Goal: Task Accomplishment & Management: Use online tool/utility

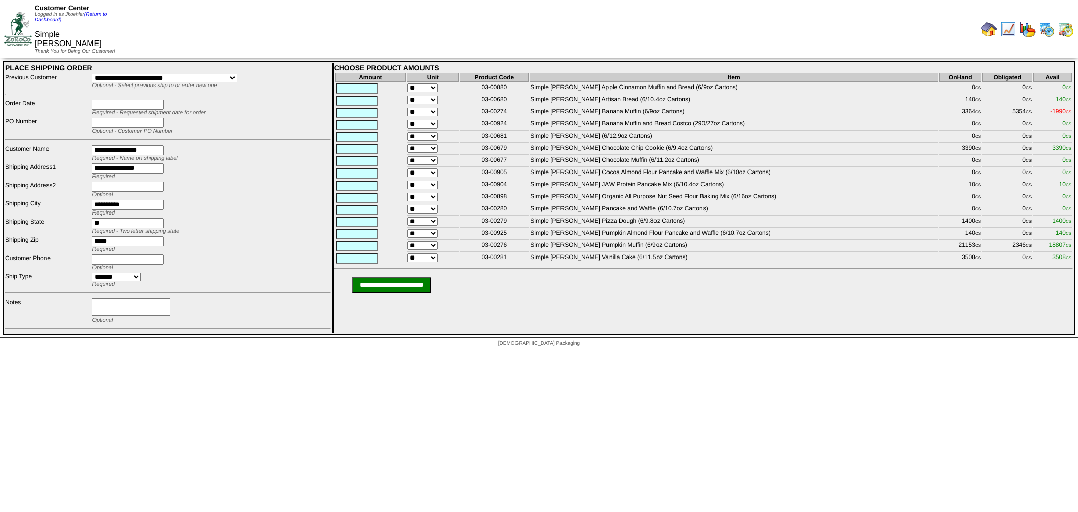
select select "****"
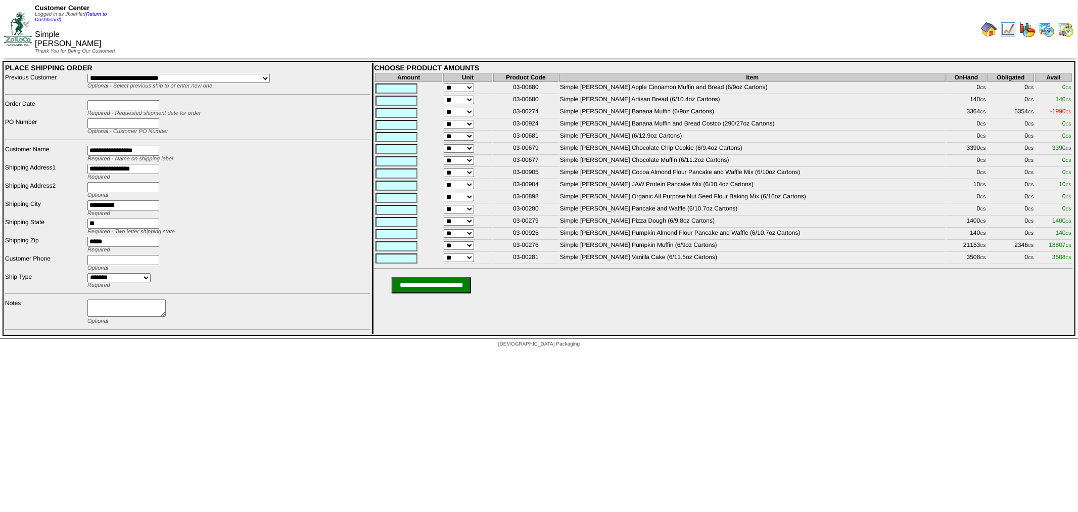
click at [269, 78] on select "**********" at bounding box center [178, 78] width 183 height 9
click at [97, 13] on link "(Return to Dashboard)" at bounding box center [71, 17] width 72 height 11
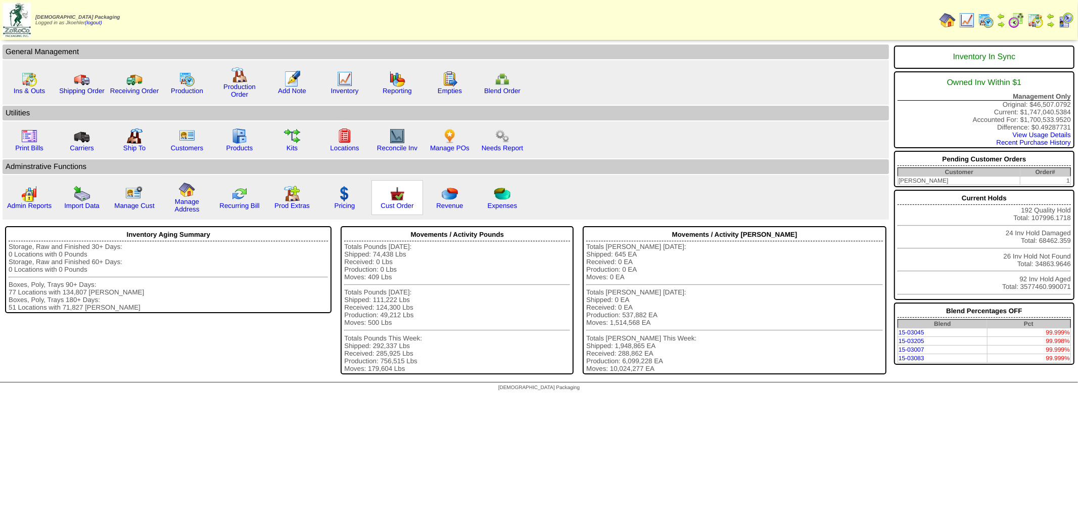
click at [394, 187] on img at bounding box center [397, 194] width 16 height 16
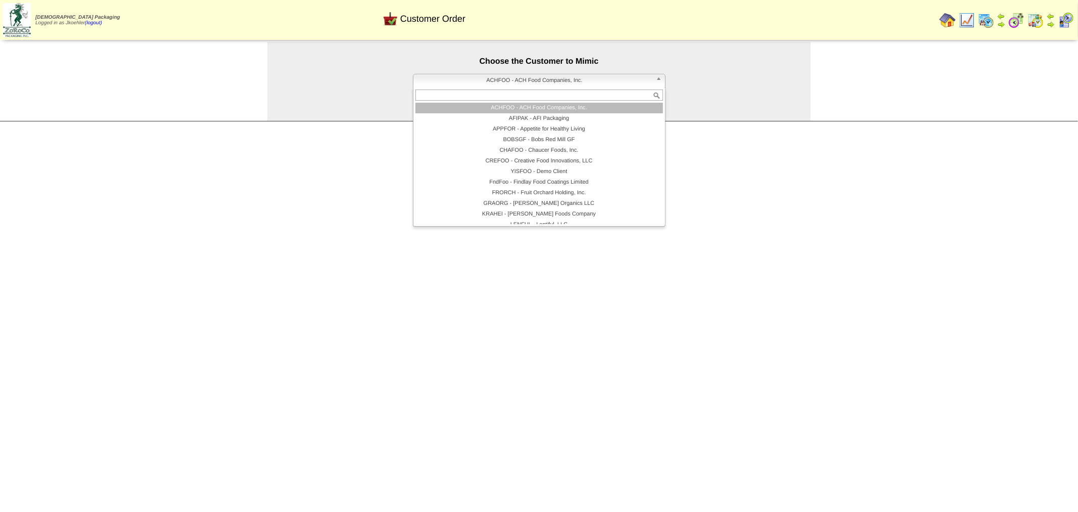
click at [572, 82] on span "ACHFOO - ACH Food Companies, Inc." at bounding box center [535, 80] width 235 height 12
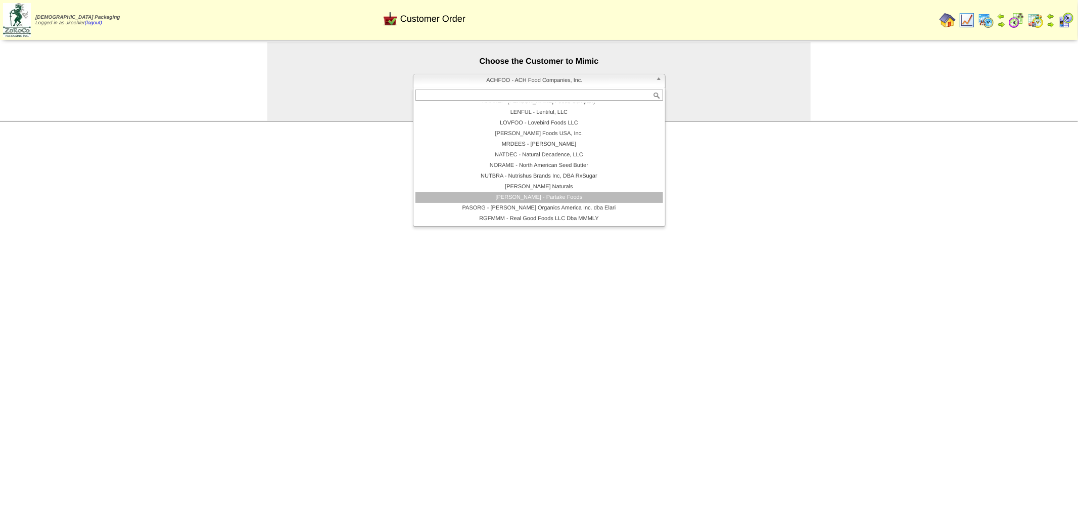
scroll to position [168, 0]
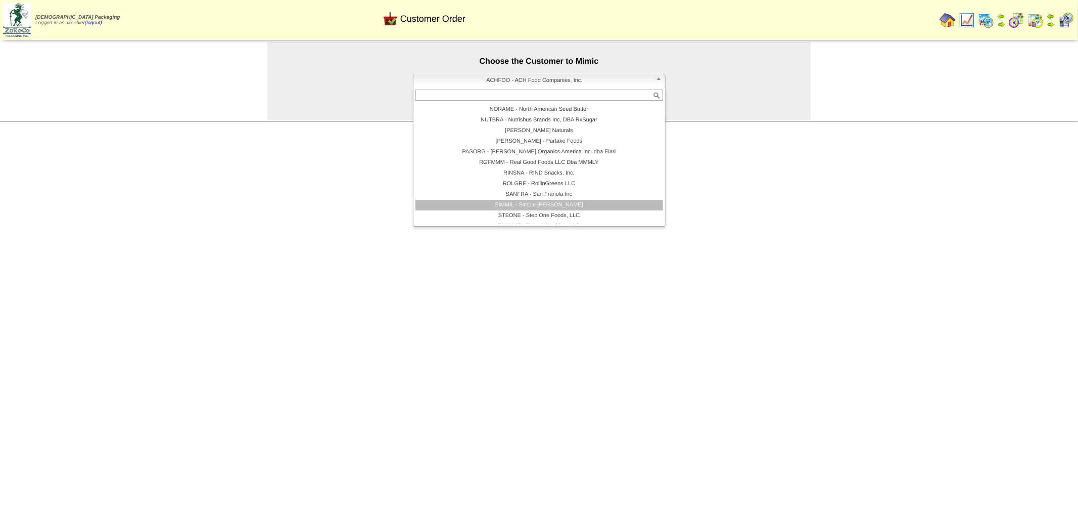
click at [528, 208] on li "SIMMIL - Simple Mills" at bounding box center [540, 205] width 248 height 11
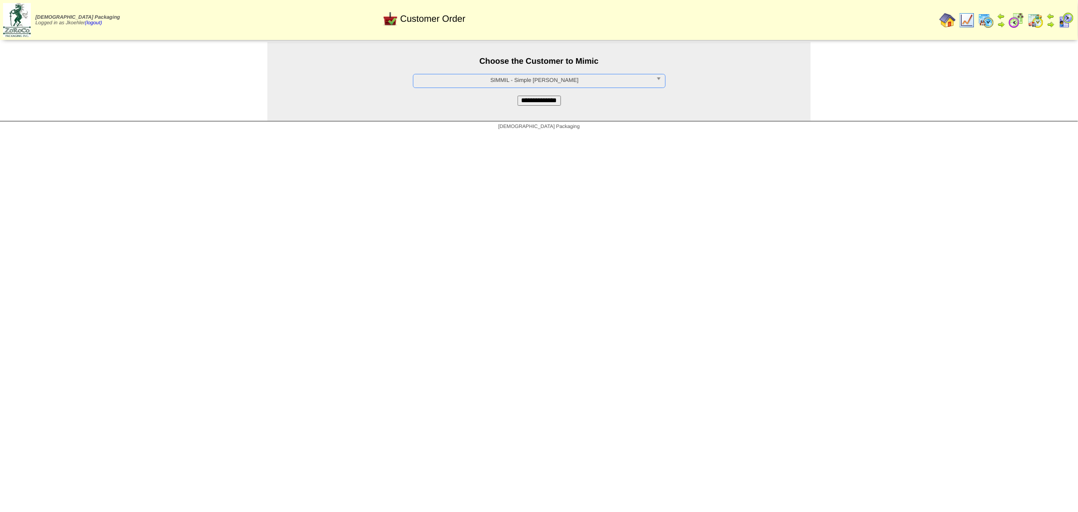
click at [557, 97] on input "**********" at bounding box center [539, 101] width 43 height 10
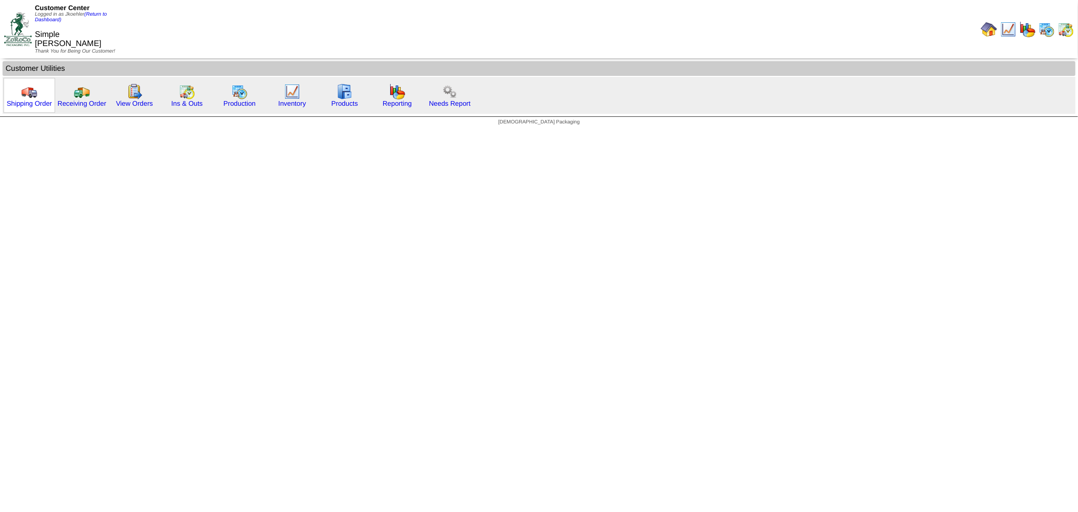
click at [29, 89] on img at bounding box center [29, 91] width 16 height 16
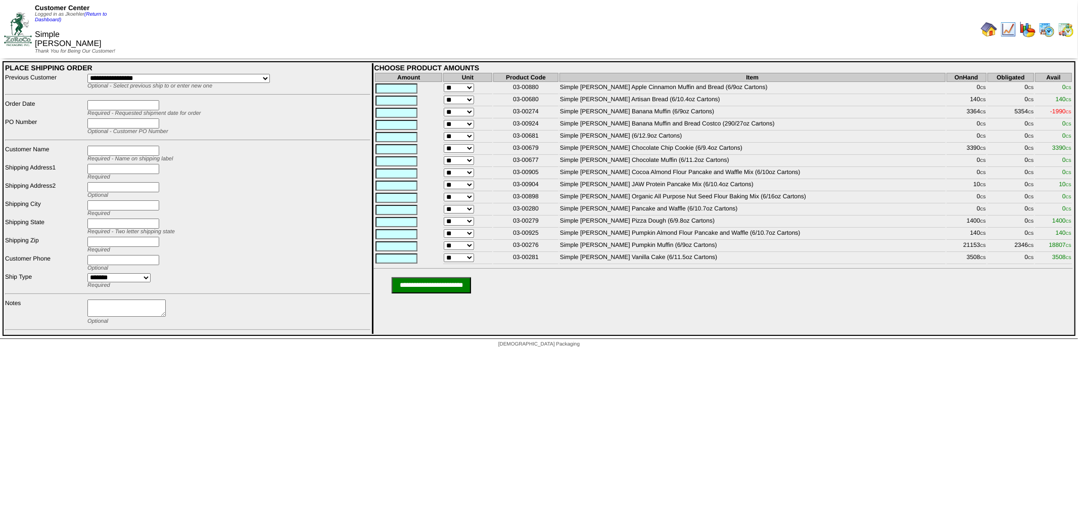
click at [226, 78] on select "**********" at bounding box center [178, 78] width 183 height 9
click at [318, 29] on td "Customer Center Logged in as Jkoehler (Return to Dashboard) Simple Mills Thank …" at bounding box center [270, 29] width 538 height 56
click at [97, 14] on link "(Return to Dashboard)" at bounding box center [71, 17] width 72 height 11
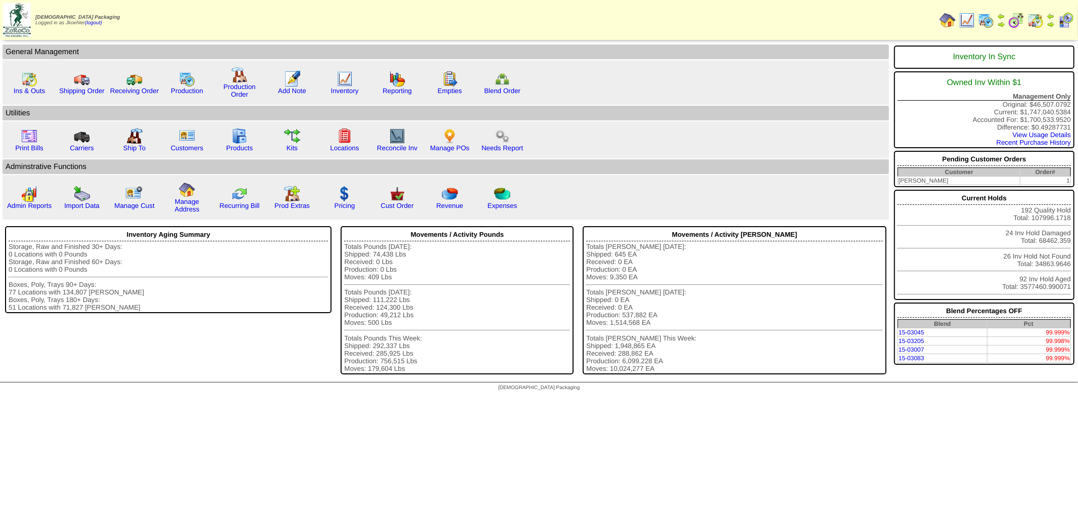
click at [1017, 23] on img at bounding box center [1017, 20] width 16 height 16
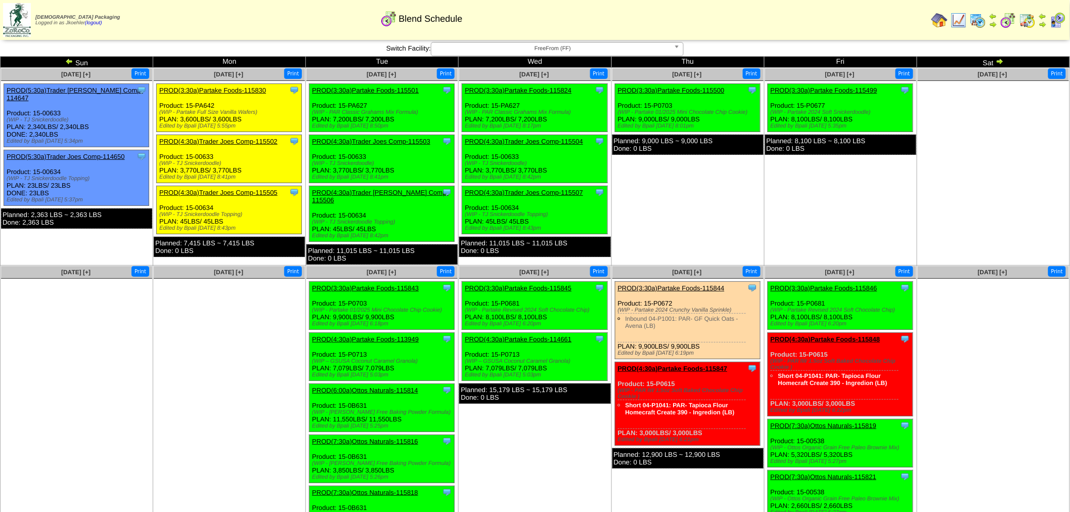
click at [551, 47] on span "FreeFrom (FF)" at bounding box center [552, 48] width 235 height 12
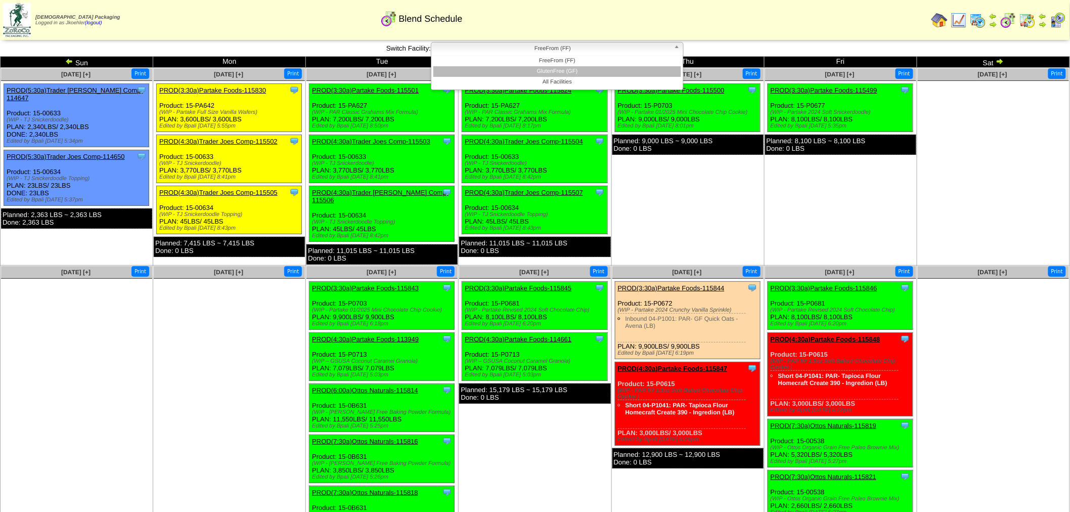
click at [571, 68] on li "GlutenFree (GF)" at bounding box center [557, 71] width 248 height 11
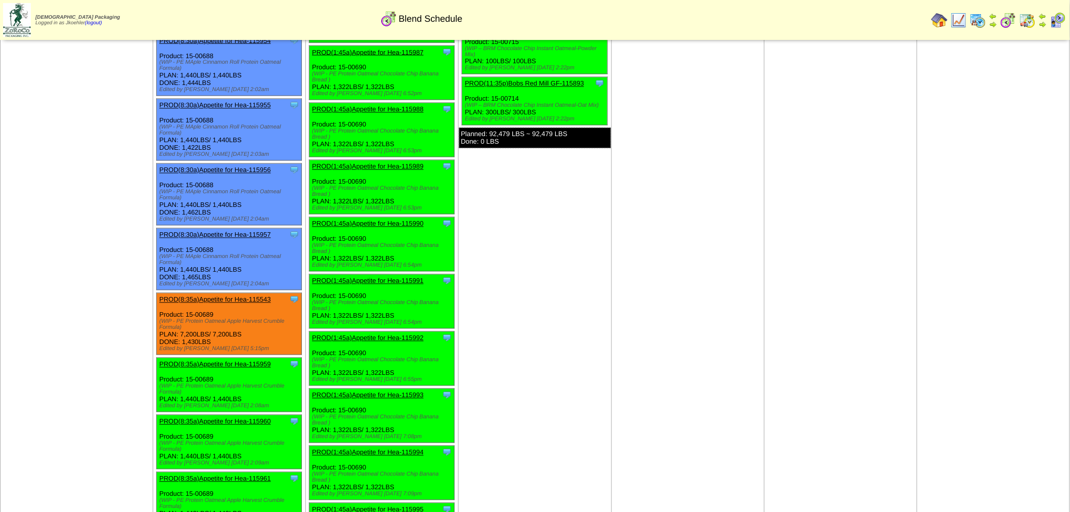
scroll to position [786, 0]
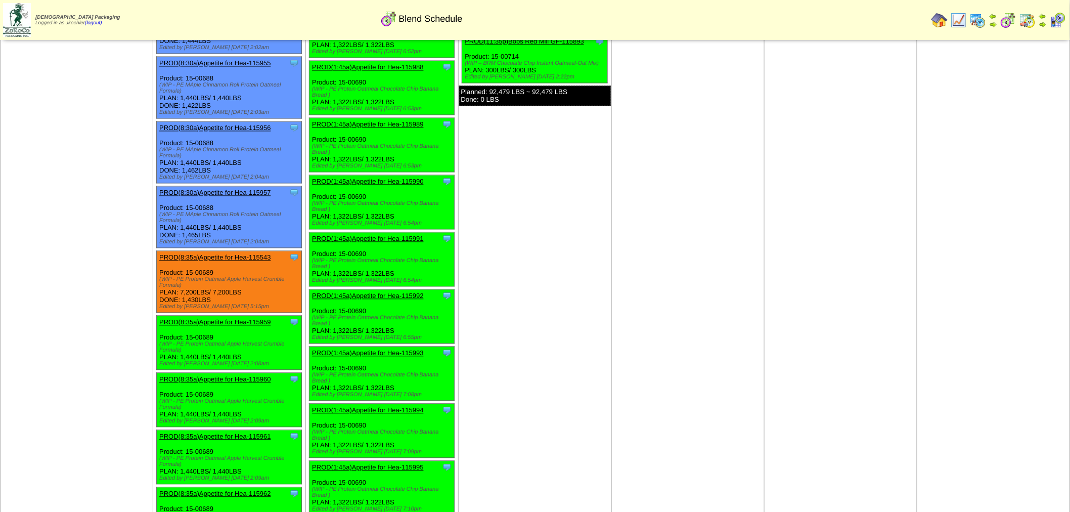
click at [228, 254] on link "PROD(8:35a)Appetite for Hea-115543" at bounding box center [214, 258] width 111 height 8
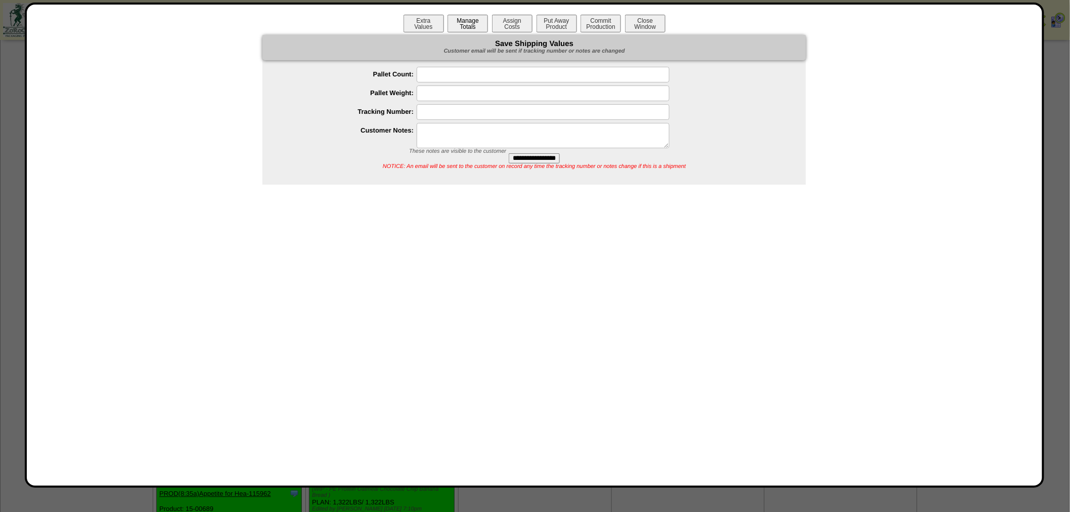
click at [469, 22] on button "Manage Totals" at bounding box center [467, 24] width 40 height 18
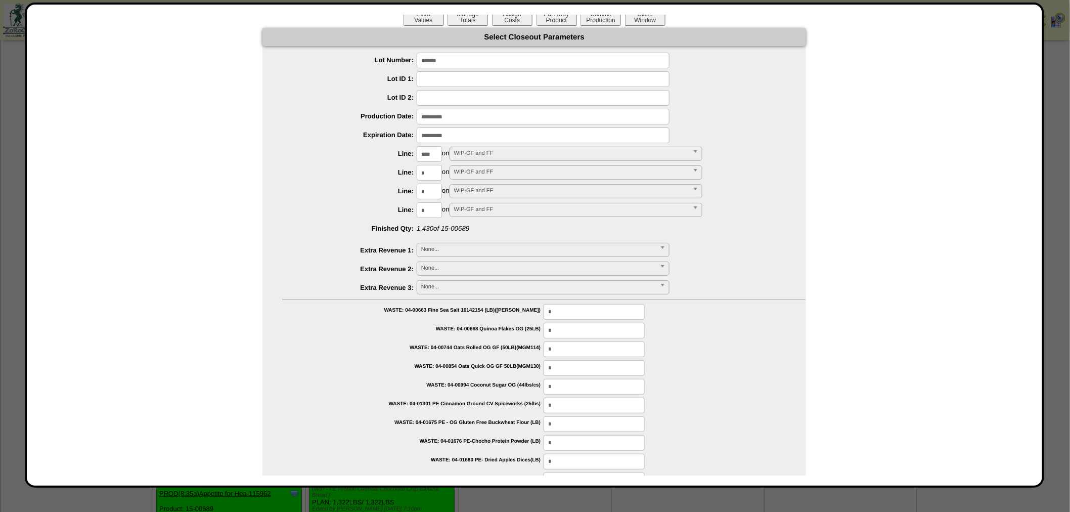
scroll to position [0, 0]
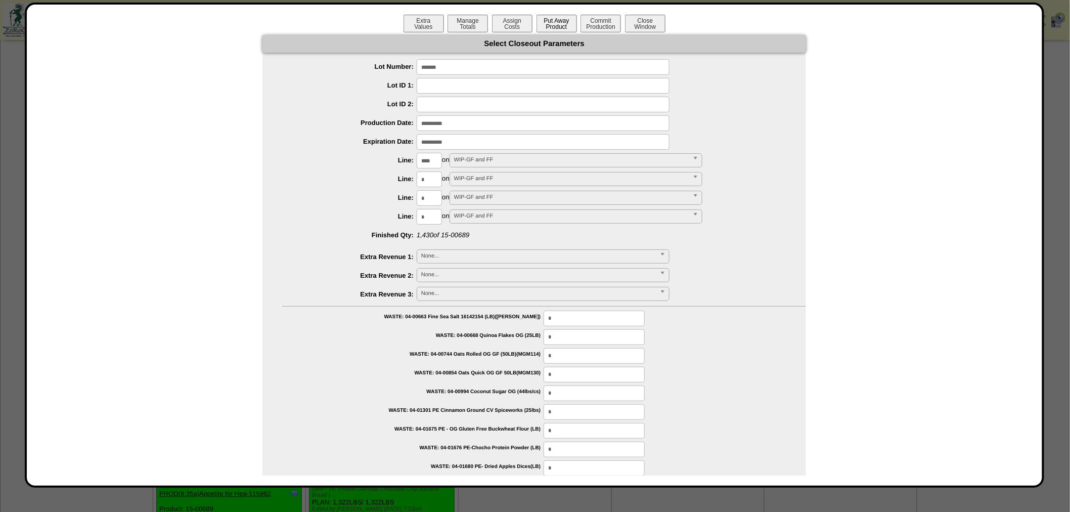
click at [538, 24] on button "Put Away Product" at bounding box center [556, 24] width 40 height 18
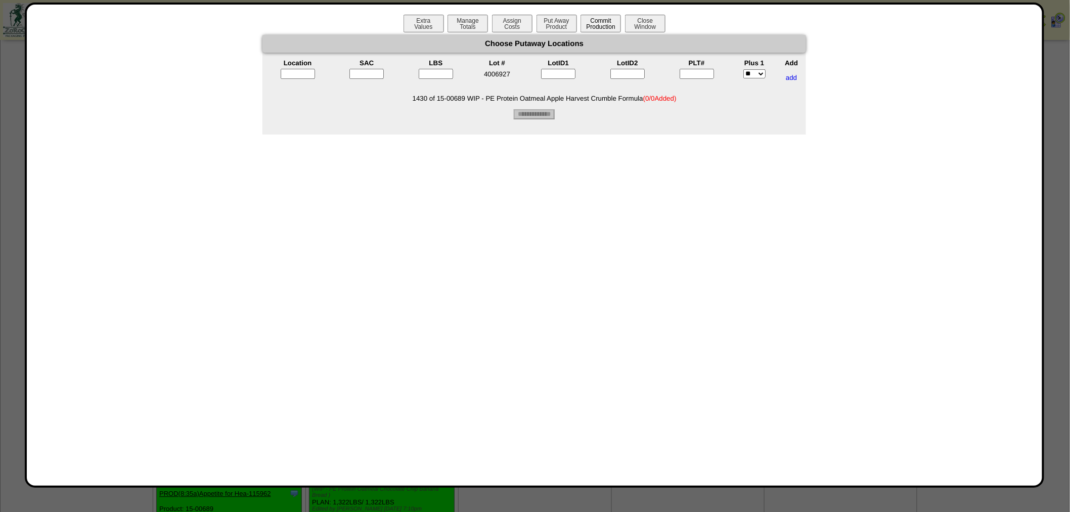
click at [595, 22] on button "Commit Production" at bounding box center [600, 24] width 40 height 18
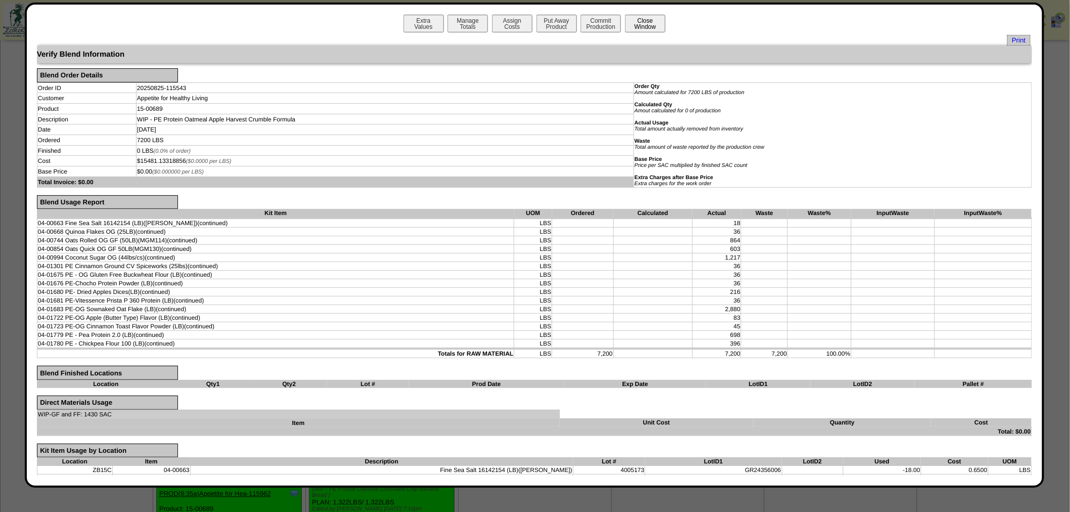
click at [646, 22] on button "Close Window" at bounding box center [645, 24] width 40 height 18
